Goal: Information Seeking & Learning: Check status

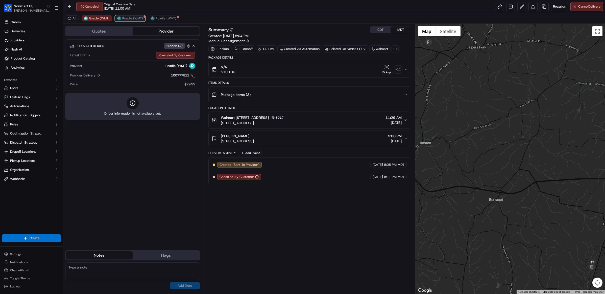
click at [128, 19] on span "Roadie (WMT)" at bounding box center [132, 18] width 21 height 4
click at [156, 17] on span "Roadie (WMT)" at bounding box center [166, 18] width 21 height 4
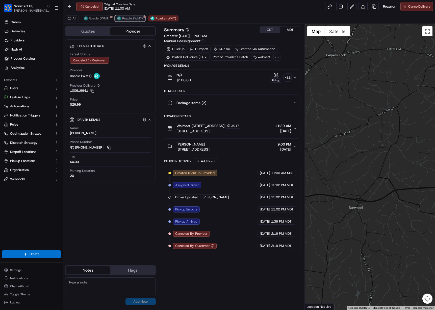
click at [126, 19] on span "Roadie (WMT)" at bounding box center [132, 18] width 21 height 4
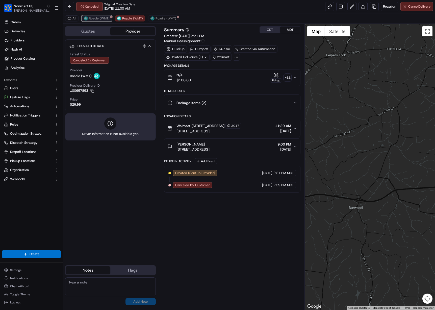
click at [102, 18] on span "Roadie (WMT)" at bounding box center [99, 18] width 21 height 4
click at [125, 18] on span "Roadie (WMT)" at bounding box center [132, 18] width 21 height 4
click at [156, 19] on span "Roadie (WMT)" at bounding box center [166, 18] width 21 height 4
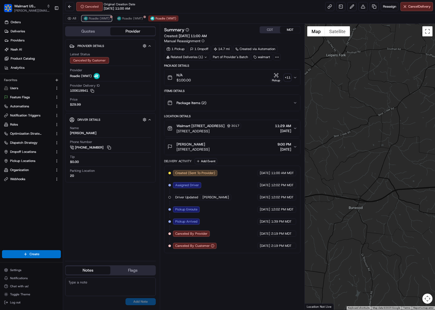
click at [90, 19] on span "Roadie (WMT)" at bounding box center [99, 18] width 21 height 4
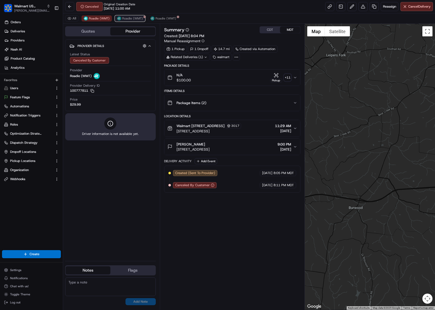
click at [119, 19] on img at bounding box center [119, 18] width 4 height 4
click at [95, 18] on span "Roadie (WMT)" at bounding box center [99, 18] width 21 height 4
click at [159, 17] on span "Roadie (WMT)" at bounding box center [166, 18] width 21 height 4
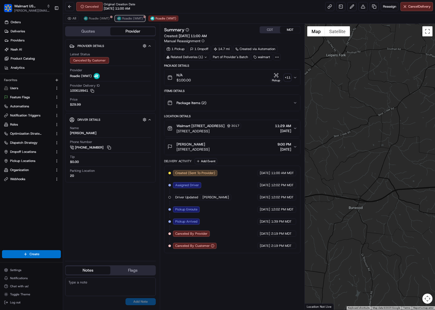
click at [128, 19] on span "Roadie (WMT)" at bounding box center [132, 18] width 21 height 4
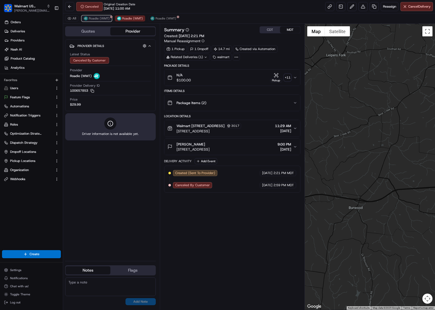
click at [96, 18] on span "Roadie (WMT)" at bounding box center [99, 18] width 21 height 4
click at [158, 19] on span "Roadie (WMT)" at bounding box center [166, 18] width 21 height 4
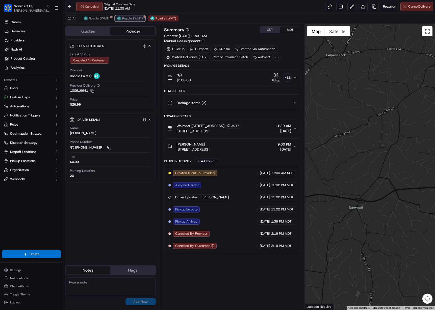
click at [128, 17] on span "Roadie (WMT)" at bounding box center [132, 18] width 21 height 4
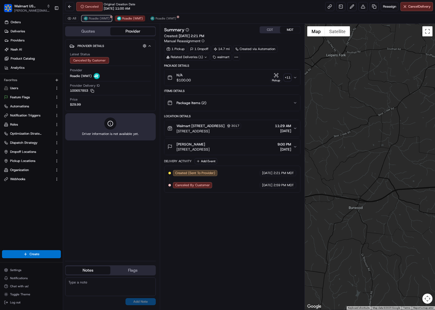
click at [92, 17] on span "Roadie (WMT)" at bounding box center [99, 18] width 21 height 4
click at [126, 20] on span "Roadie (WMT)" at bounding box center [132, 18] width 21 height 4
click at [154, 16] on button "Roadie (WMT)" at bounding box center [163, 18] width 30 height 6
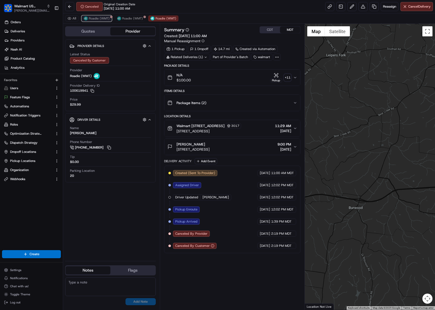
click at [98, 20] on span "Roadie (WMT)" at bounding box center [99, 18] width 21 height 4
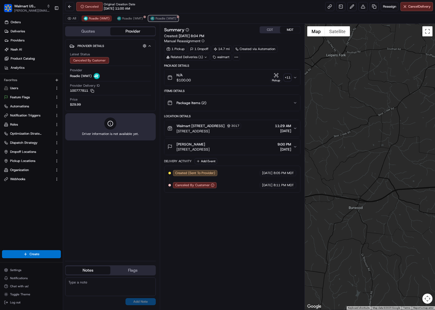
click at [167, 17] on span "Roadie (WMT)" at bounding box center [166, 18] width 21 height 4
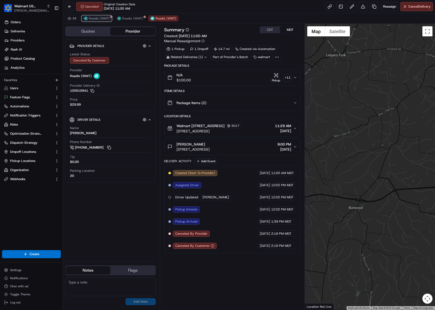
click at [93, 19] on span "Roadie (WMT)" at bounding box center [99, 18] width 21 height 4
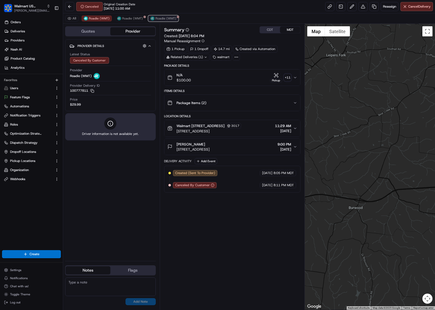
click at [162, 15] on button "Roadie (WMT)" at bounding box center [163, 18] width 30 height 6
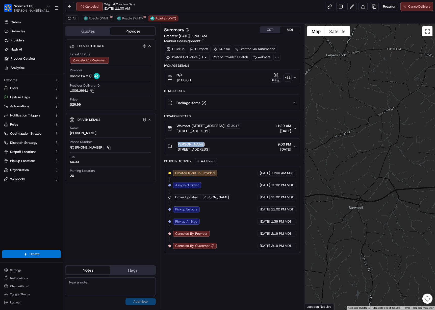
drag, startPoint x: 198, startPoint y: 149, endPoint x: 172, endPoint y: 147, distance: 25.9
click at [172, 147] on div "John Furner 5478 Pinewood Rd, Franklin, TN 37064, US" at bounding box center [189, 147] width 42 height 10
copy span "John Furner"
click at [67, 6] on button at bounding box center [69, 6] width 9 height 9
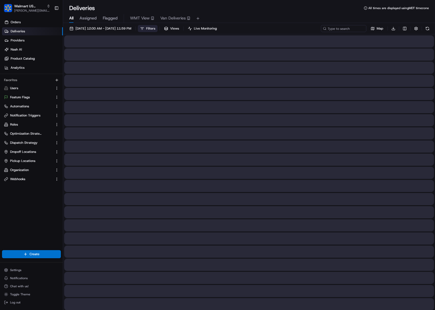
click at [155, 27] on span "Filters" at bounding box center [150, 28] width 9 height 5
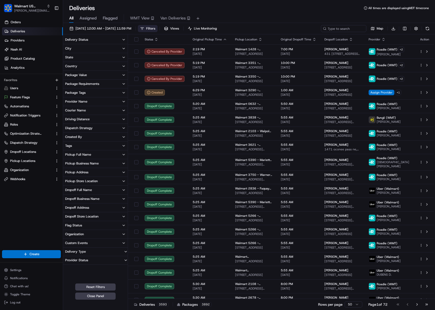
click at [104, 183] on button "Pickup Store Location" at bounding box center [95, 181] width 65 height 9
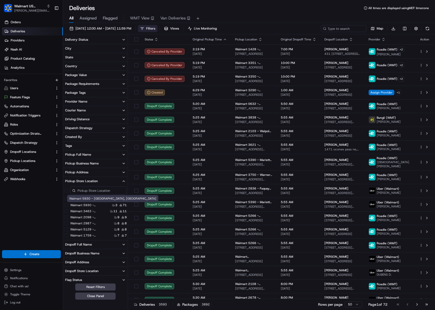
click at [101, 205] on label "Walmart 5930 - Anaheim, CA" at bounding box center [90, 205] width 40 height 4
click at [68, 205] on button "Walmart 5930 - Anaheim, CA" at bounding box center [66, 205] width 4 height 4
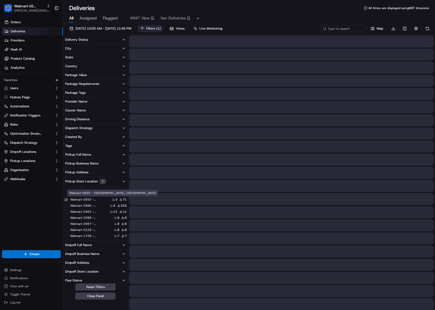
click at [100, 184] on button "Pickup Store Location 1" at bounding box center [95, 181] width 65 height 9
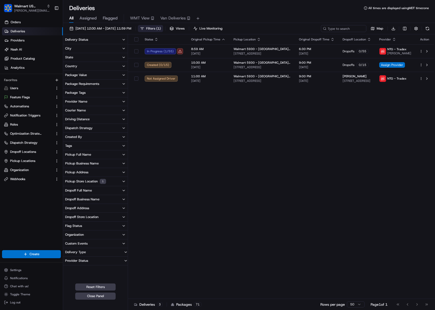
click at [126, 182] on button "Pickup Store Location 1" at bounding box center [95, 181] width 65 height 9
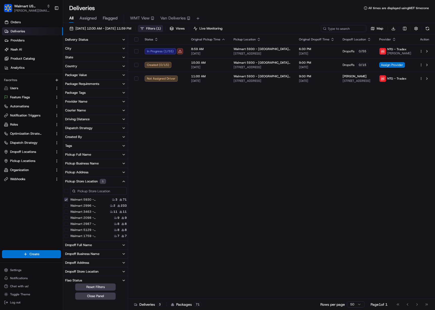
click at [126, 182] on button "Pickup Store Location 1" at bounding box center [95, 181] width 65 height 9
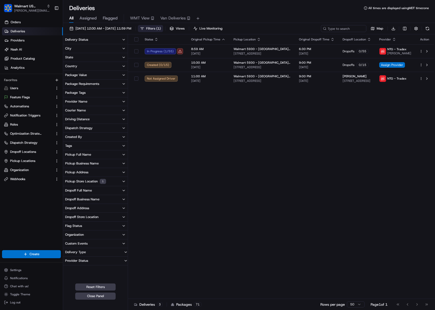
click at [99, 181] on div "Pickup Store Location 1" at bounding box center [85, 181] width 41 height 5
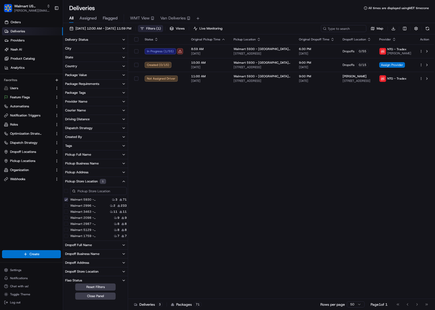
click at [68, 198] on button "Walmart 5930 - Anaheim, CA" at bounding box center [66, 200] width 4 height 4
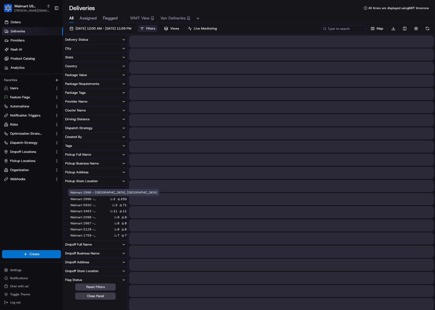
click at [93, 185] on button "Pickup Store Location" at bounding box center [95, 181] width 65 height 9
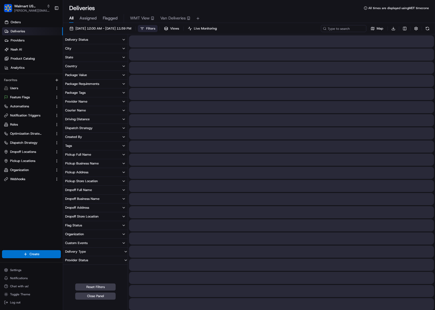
click at [91, 193] on button "Dropoff Full Name" at bounding box center [95, 190] width 65 height 9
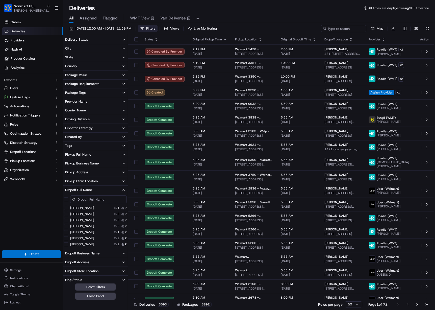
click at [85, 199] on input at bounding box center [98, 199] width 57 height 8
paste input "John Furner"
type input "John Furner"
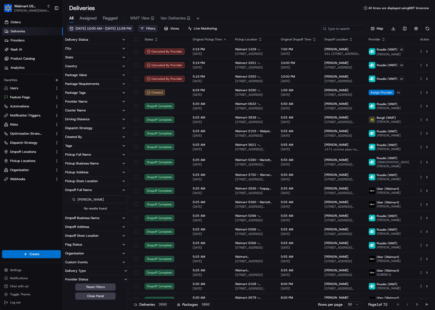
click at [131, 27] on span "08/15/2025 12:00 AM - 08/15/2025 11:59 PM" at bounding box center [104, 28] width 56 height 5
drag, startPoint x: 105, startPoint y: 199, endPoint x: 71, endPoint y: 197, distance: 33.2
click at [71, 198] on input "John Furner" at bounding box center [98, 199] width 57 height 8
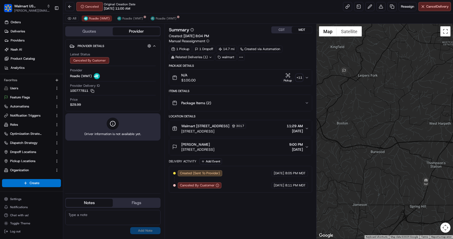
click at [210, 75] on div "N/A $100.00 Pickup + 11" at bounding box center [238, 78] width 133 height 10
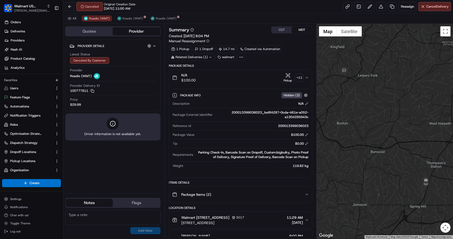
click at [236, 112] on div "200013399036023_be8f4287-0cda-461e-a052-a1304285943c" at bounding box center [261, 114] width 94 height 9
drag, startPoint x: 299, startPoint y: 117, endPoint x: 303, endPoint y: 116, distance: 3.3
click at [300, 116] on div "200013399036023_be8f4287-0cda-461e-a052-a1304285943c" at bounding box center [261, 114] width 94 height 9
copy div "200013399036023_be8f4287-0cda-461e-a052-a1304285943c"
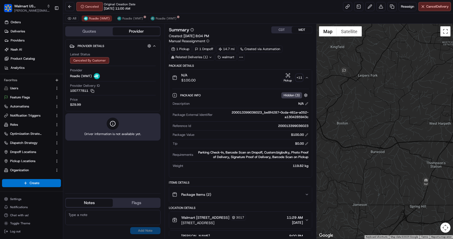
click at [252, 109] on div "Description N/A Package External Identifier 200013399036023_be8f4287-0cda-461e-…" at bounding box center [240, 134] width 137 height 71
click at [248, 114] on div "200013399036023_be8f4287-0cda-461e-a052-a1304285943c" at bounding box center [261, 114] width 94 height 9
click at [249, 112] on div "200013399036023_be8f4287-0cda-461e-a052-a1304285943c" at bounding box center [261, 114] width 94 height 9
copy div "200013399036023_be8f4287"
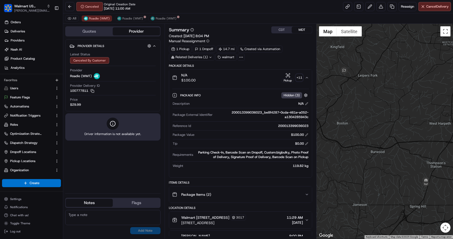
click at [298, 117] on div "200013399036023_be8f4287-0cda-461e-a052-a1304285943c" at bounding box center [261, 114] width 94 height 9
copy div "a1304285943c"
click at [267, 110] on div "200013399036023_be8f4287-0cda-461e-a052-a1304285943c" at bounding box center [261, 114] width 94 height 9
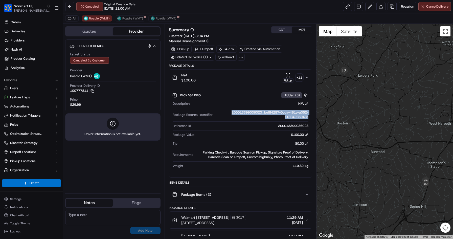
click at [267, 110] on div "200013399036023_be8f4287-0cda-461e-a052-a1304285943c" at bounding box center [261, 114] width 94 height 9
copy div "200013399036023_be8f4287-0cda-461e-a052-a1304285943c"
click at [285, 126] on div "200013399036023" at bounding box center [250, 126] width 115 height 5
copy div "200013399036023"
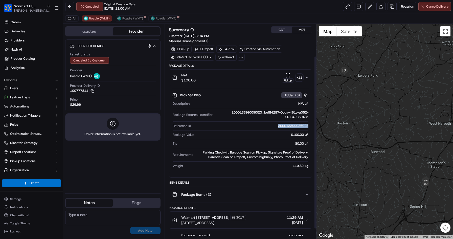
scroll to position [53, 0]
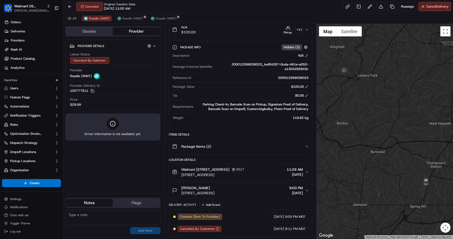
click at [229, 169] on span "Walmart 3017 - Spring Hill, TN Walmart SPRING HILL #3017 Walmart SPRING HILL #3…" at bounding box center [205, 169] width 48 height 5
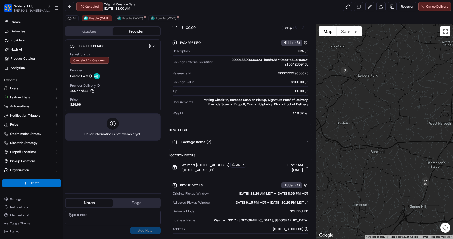
scroll to position [144, 0]
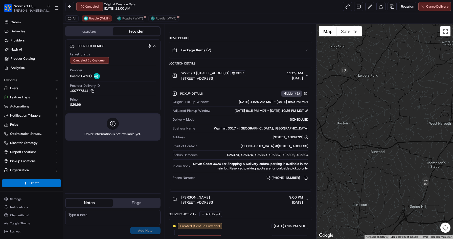
click at [235, 167] on div "Driver Code: 0626 For Shopping & Delivery orders, parking is available in the m…" at bounding box center [250, 165] width 116 height 9
click at [214, 200] on div "John Furner" at bounding box center [197, 197] width 33 height 5
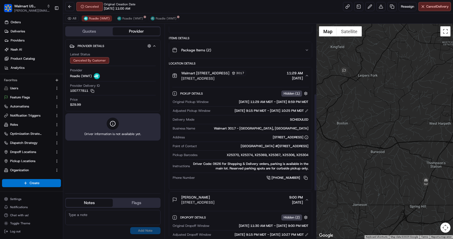
scroll to position [201, 0]
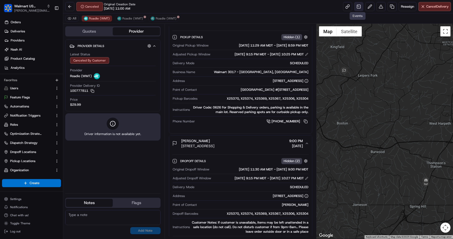
click at [358, 7] on link at bounding box center [358, 6] width 9 height 9
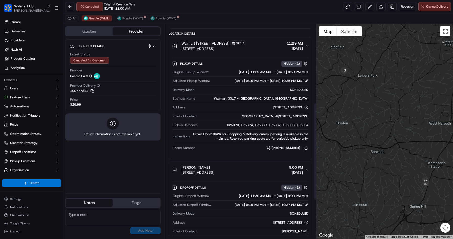
scroll to position [173, 0]
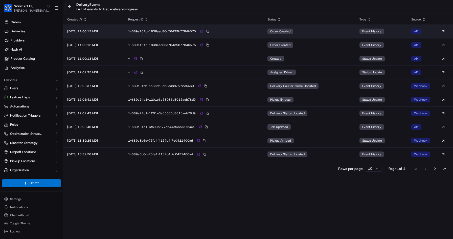
click at [203, 30] on img at bounding box center [201, 31] width 3 height 3
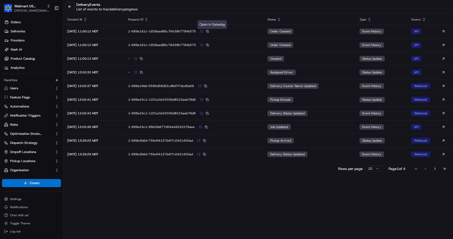
click at [258, 198] on div "delivery Events List of events to track delivery progress Created At Request ID…" at bounding box center [258, 119] width 390 height 239
